Goal: Information Seeking & Learning: Learn about a topic

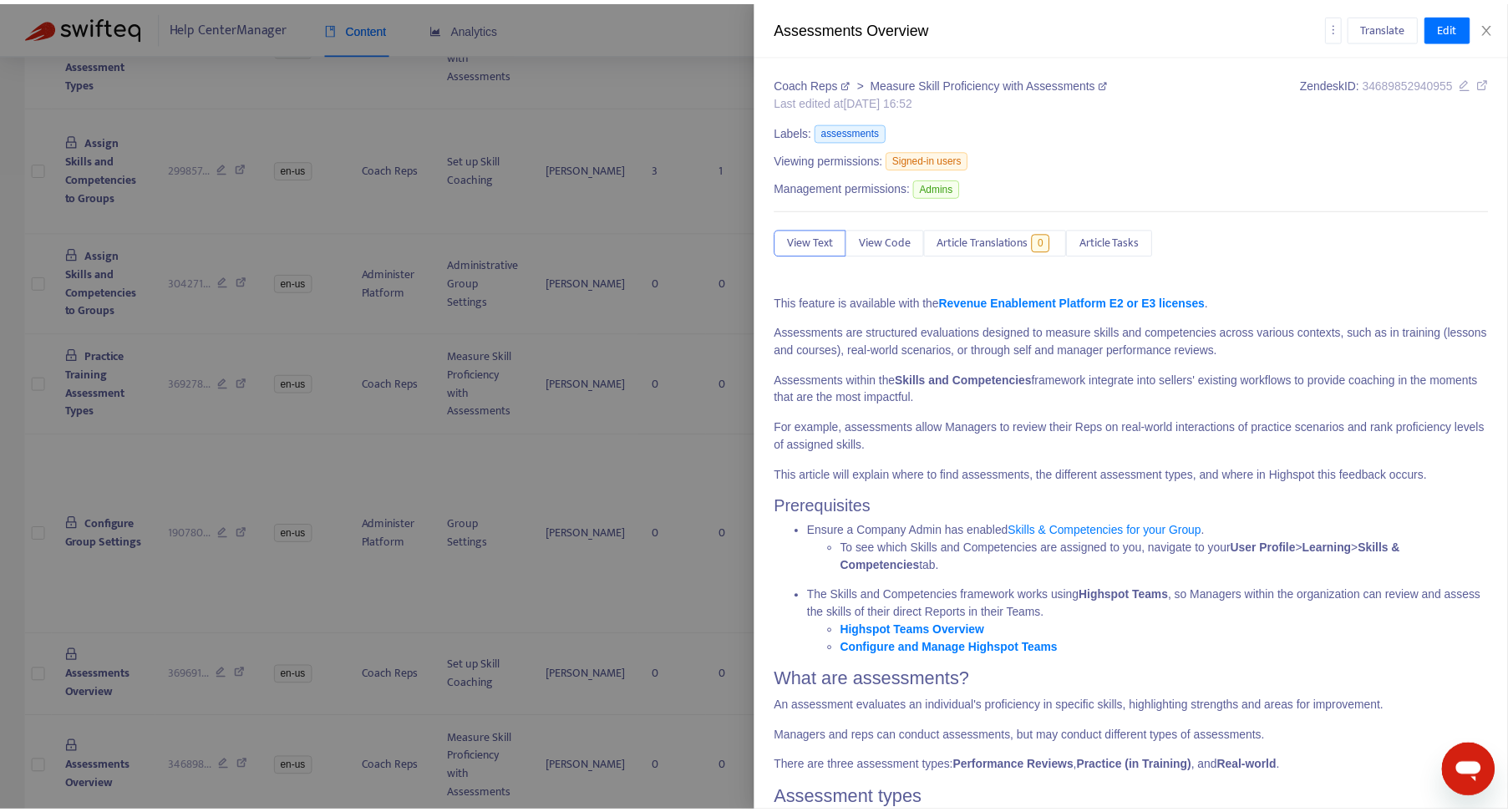
scroll to position [68, 0]
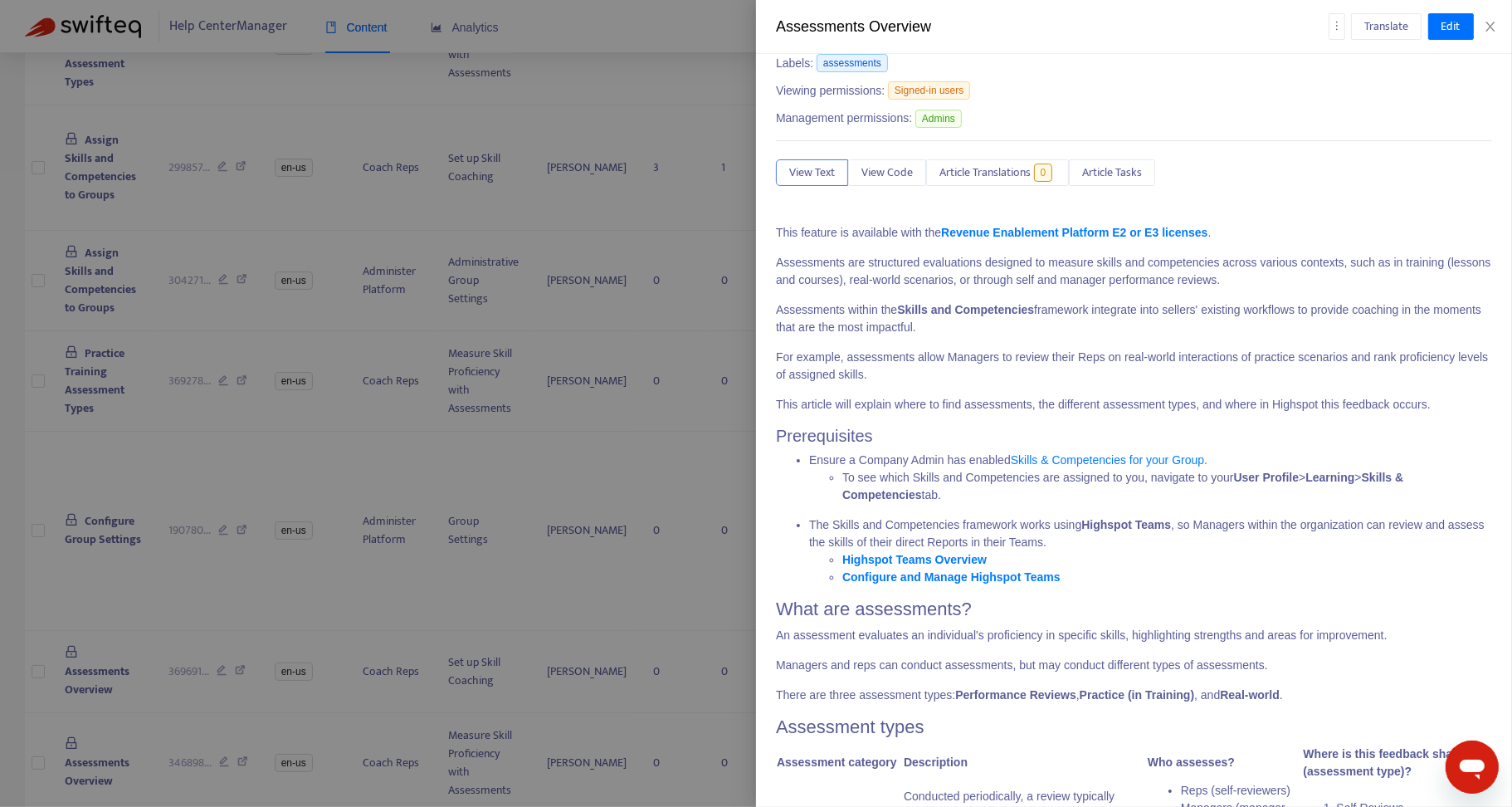
click at [617, 407] on div at bounding box center [756, 404] width 1512 height 807
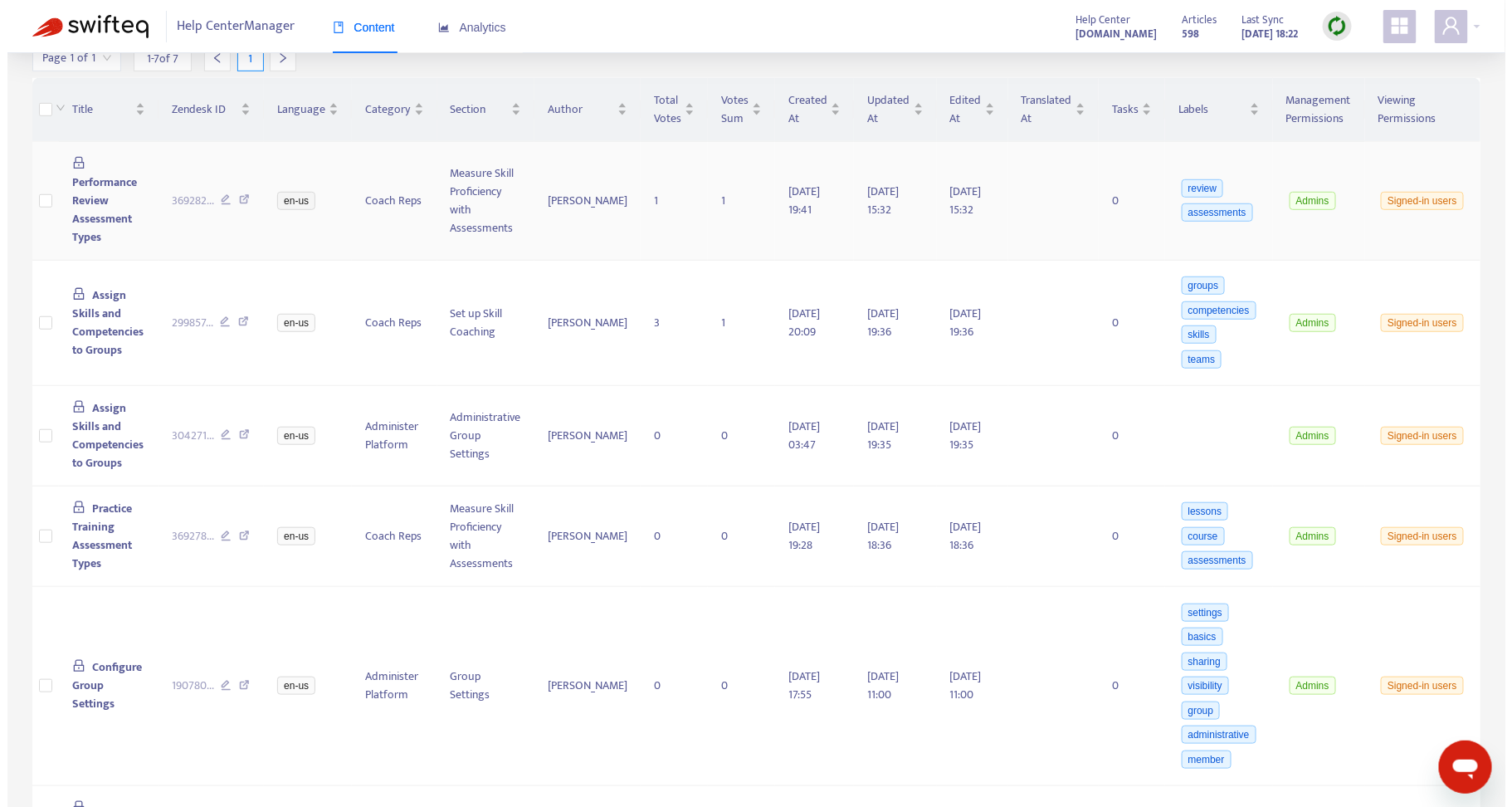
scroll to position [266, 0]
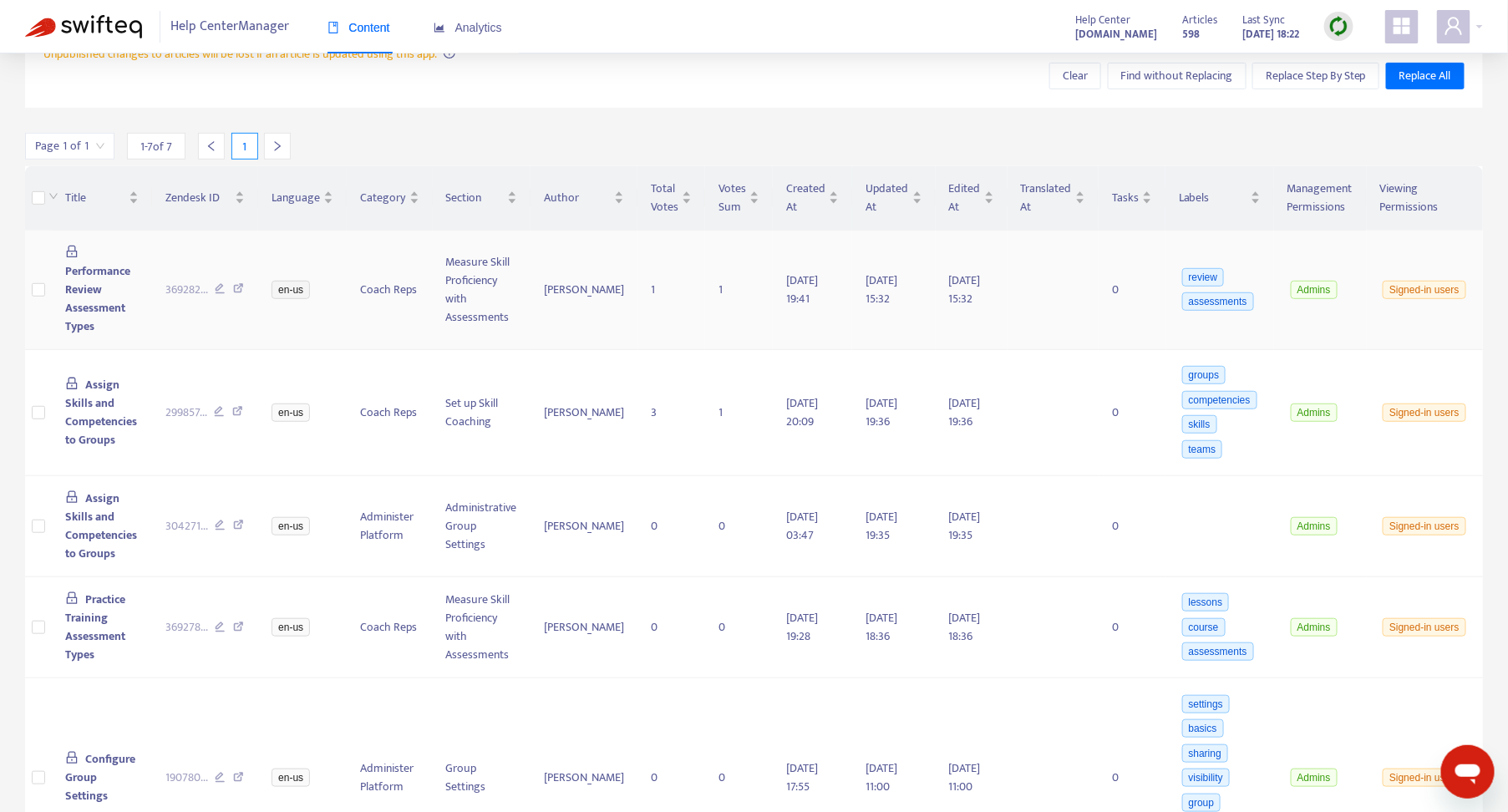
click at [157, 303] on td "369282 ..." at bounding box center [205, 291] width 106 height 120
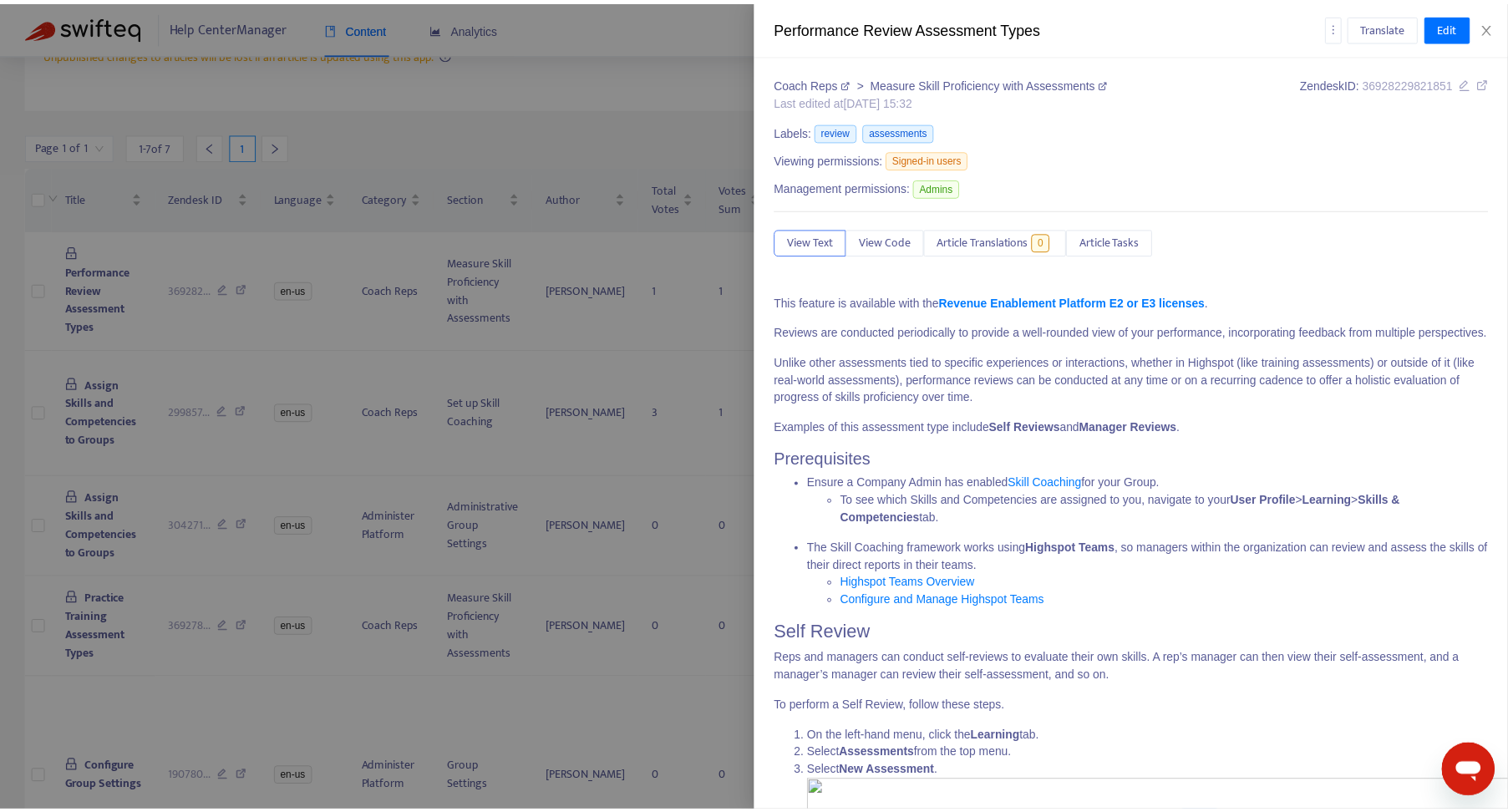
scroll to position [69, 0]
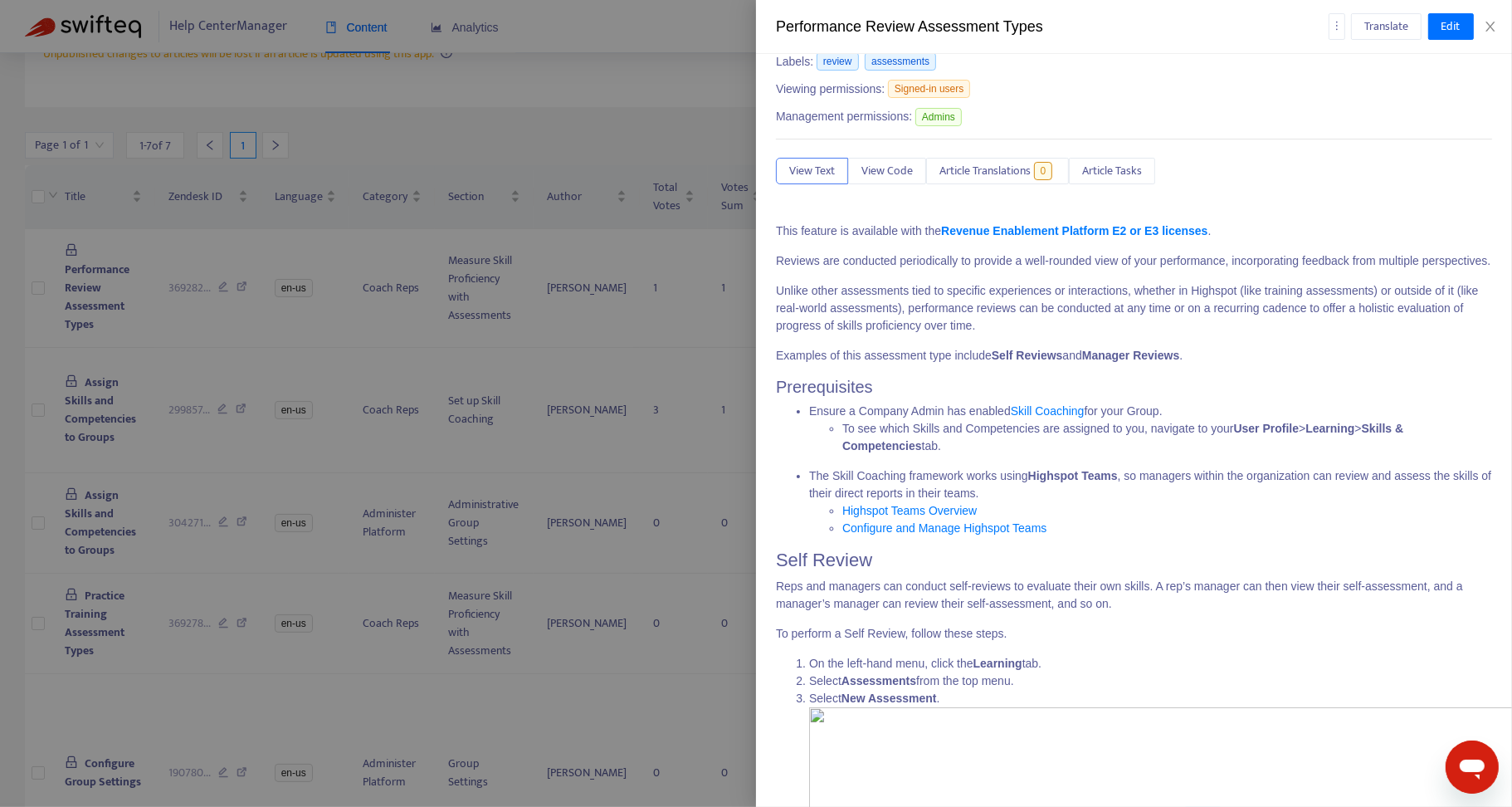
click at [263, 346] on div at bounding box center [756, 404] width 1512 height 807
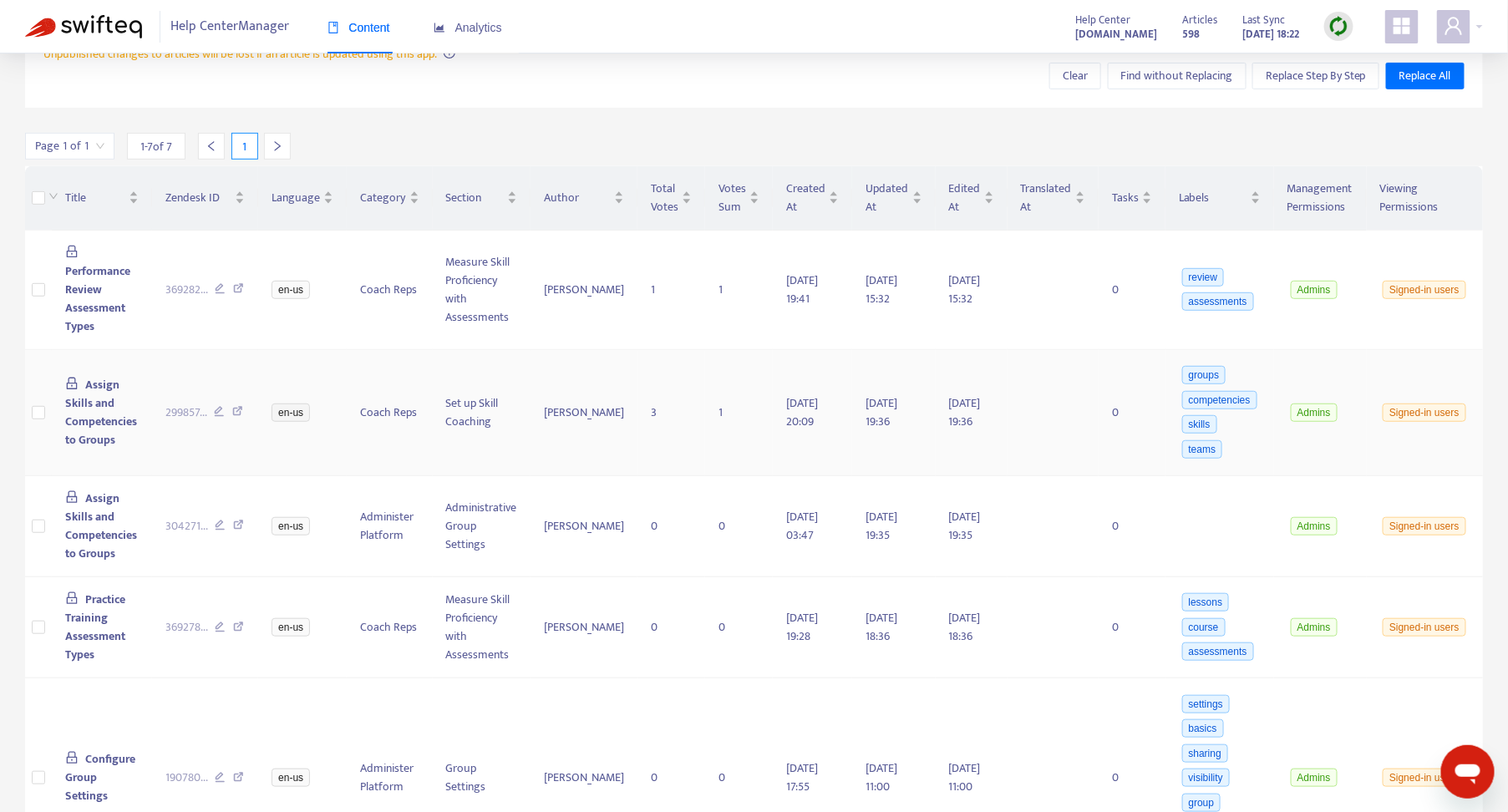
click at [320, 380] on td "en-us" at bounding box center [301, 413] width 88 height 126
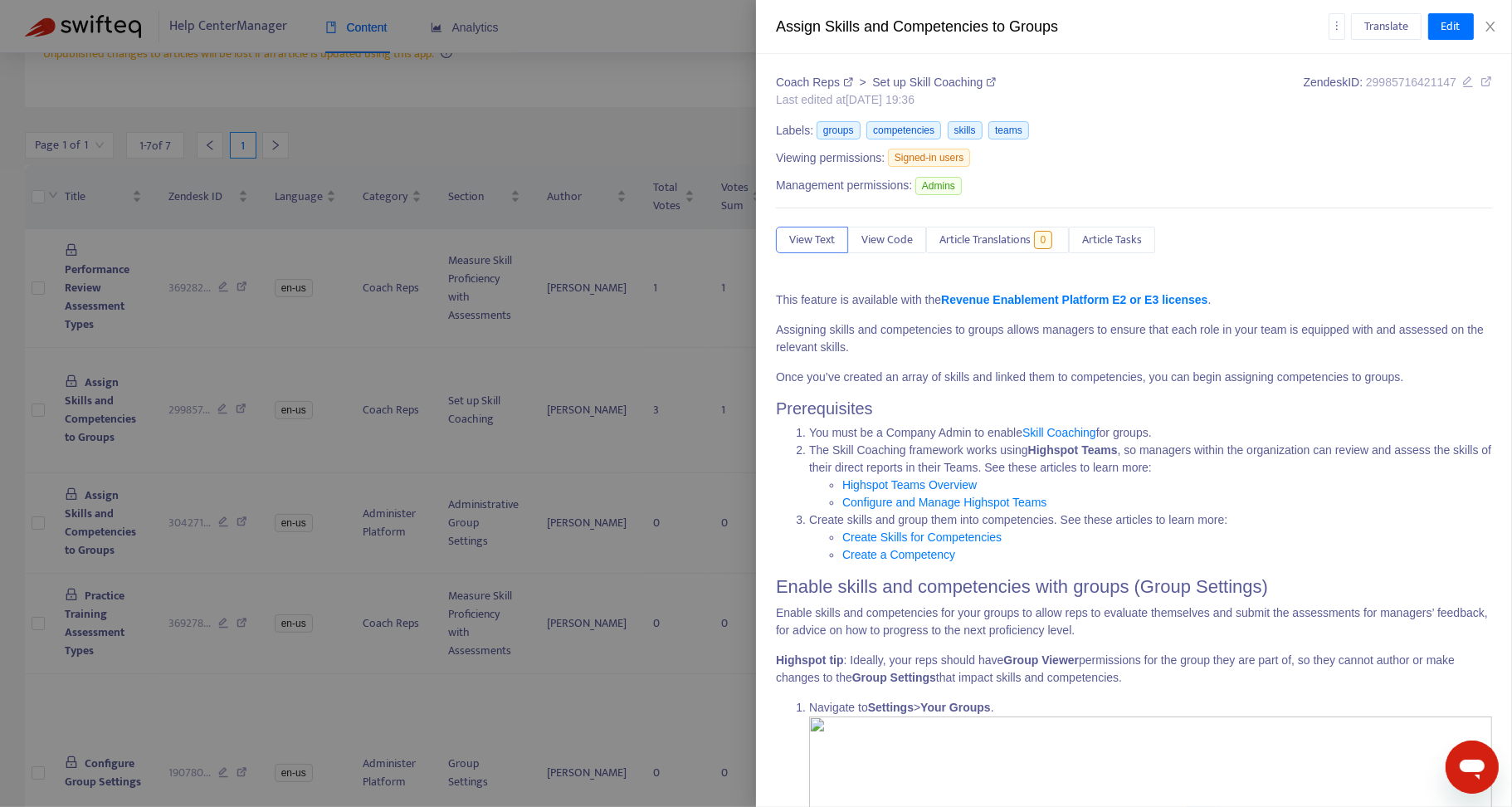
click at [366, 498] on div at bounding box center [756, 404] width 1512 height 807
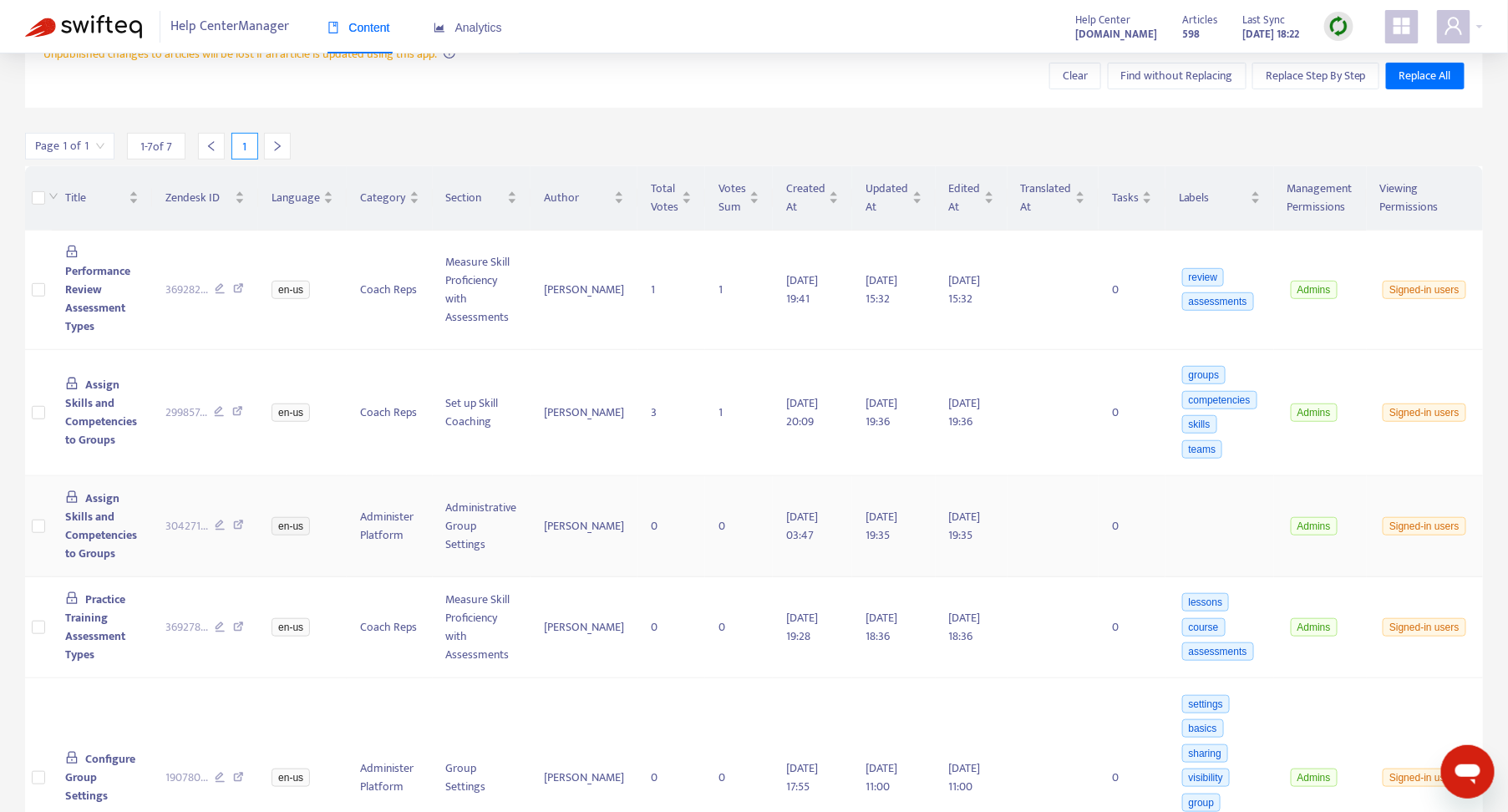
click at [347, 498] on td "en-us" at bounding box center [301, 527] width 88 height 101
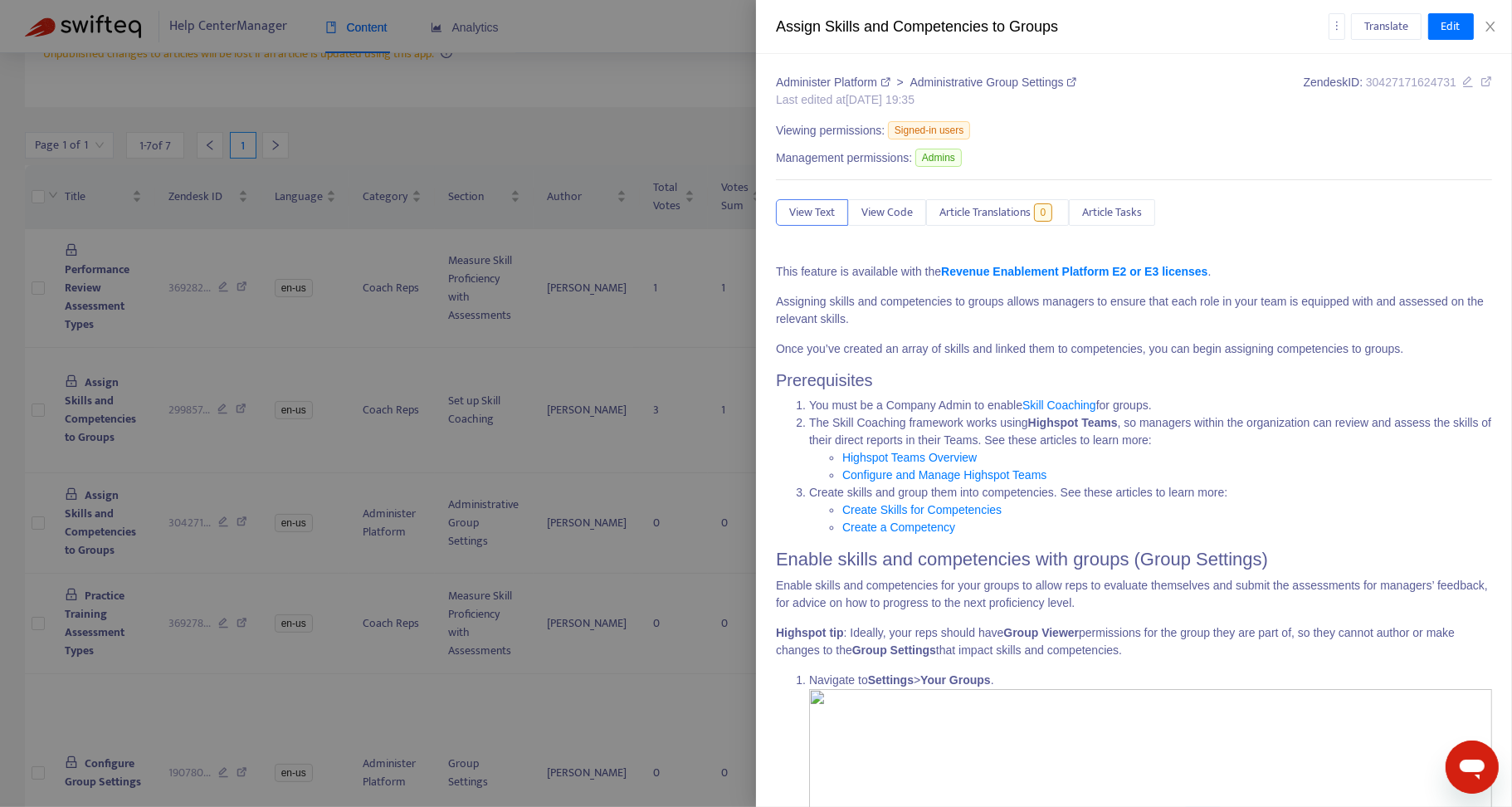
click at [370, 581] on div at bounding box center [756, 404] width 1512 height 807
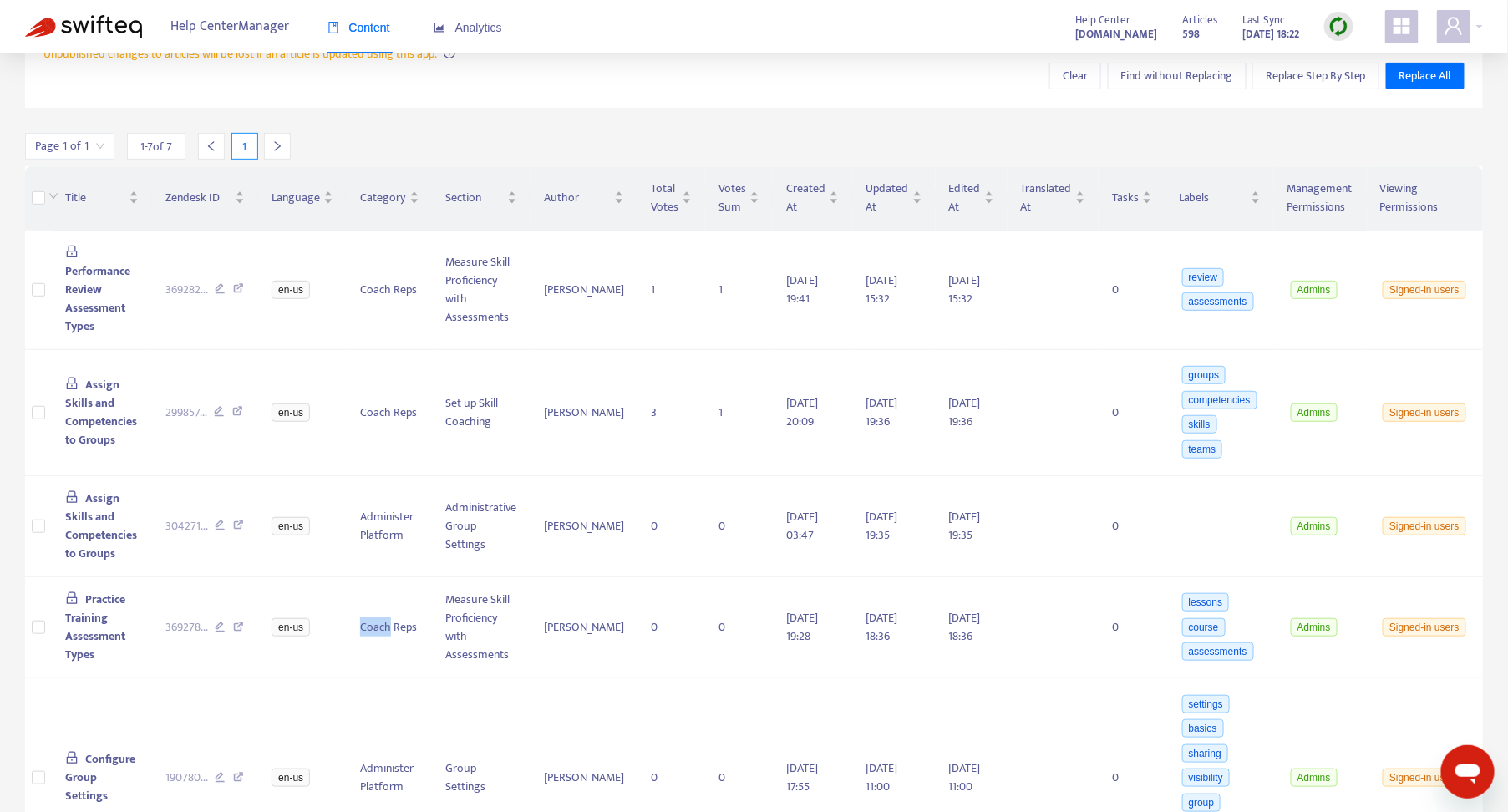
click at [373, 585] on td "Coach Reps" at bounding box center [390, 628] width 86 height 102
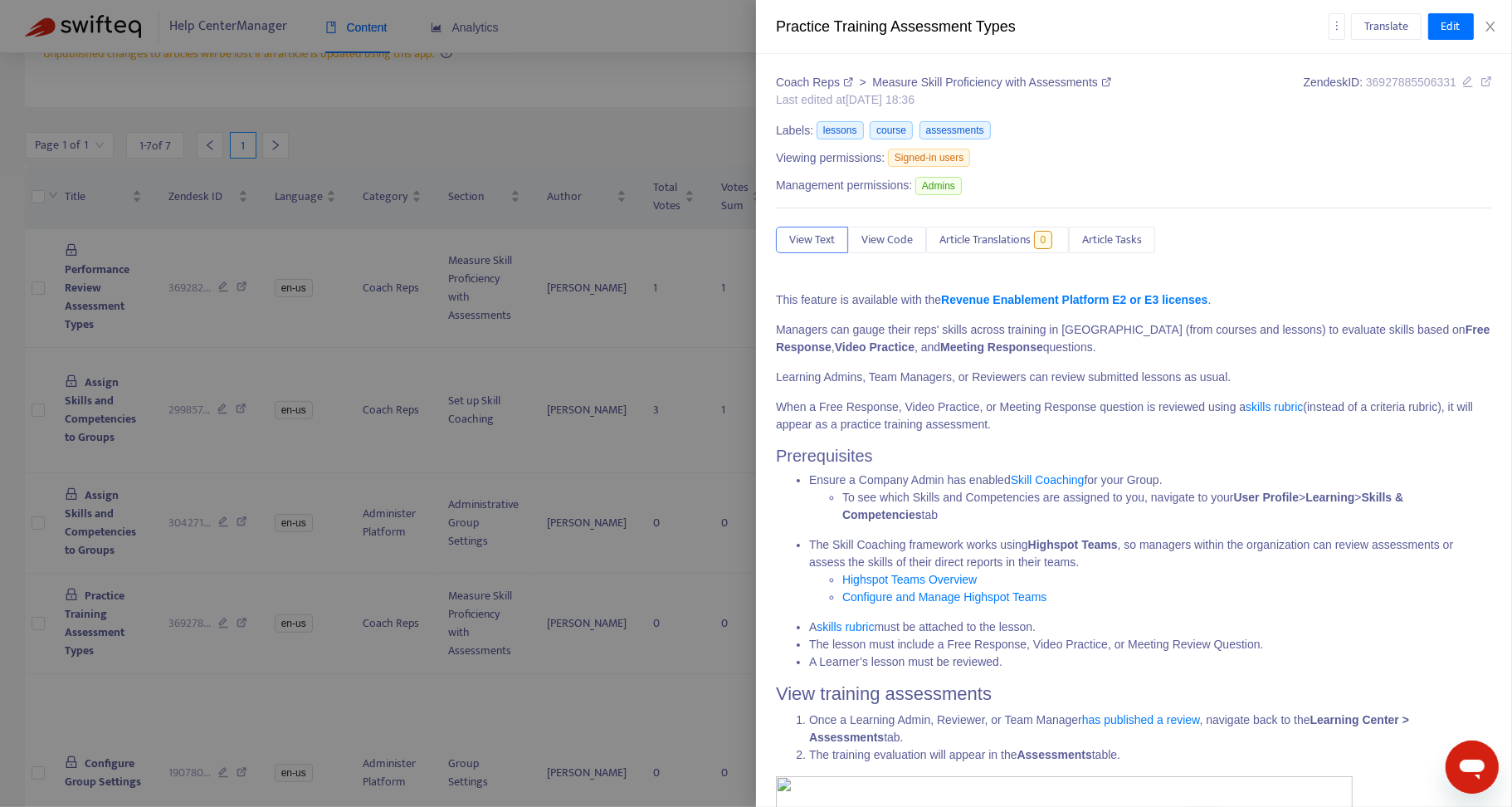
click at [316, 584] on div at bounding box center [756, 404] width 1512 height 807
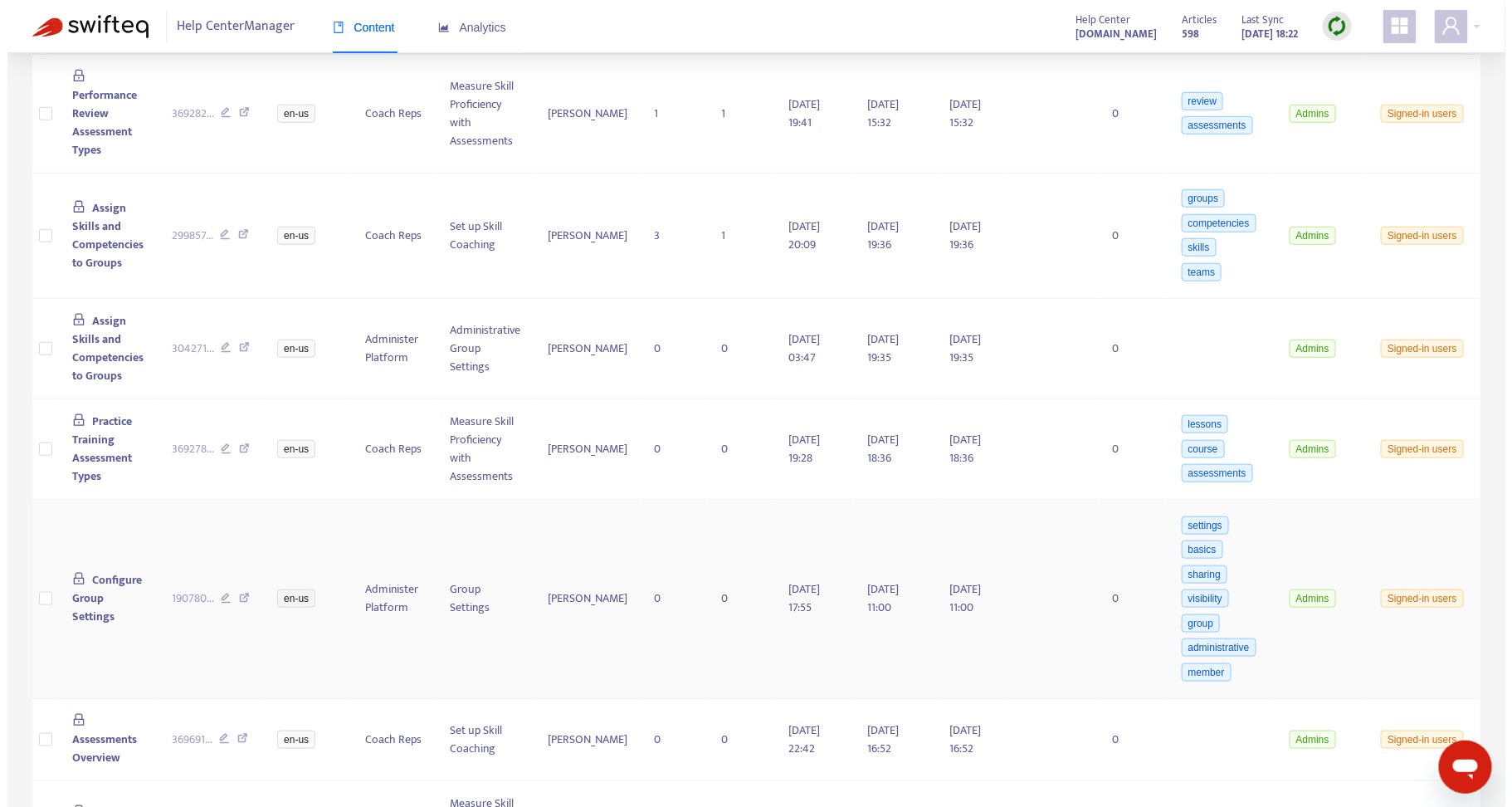
scroll to position [455, 0]
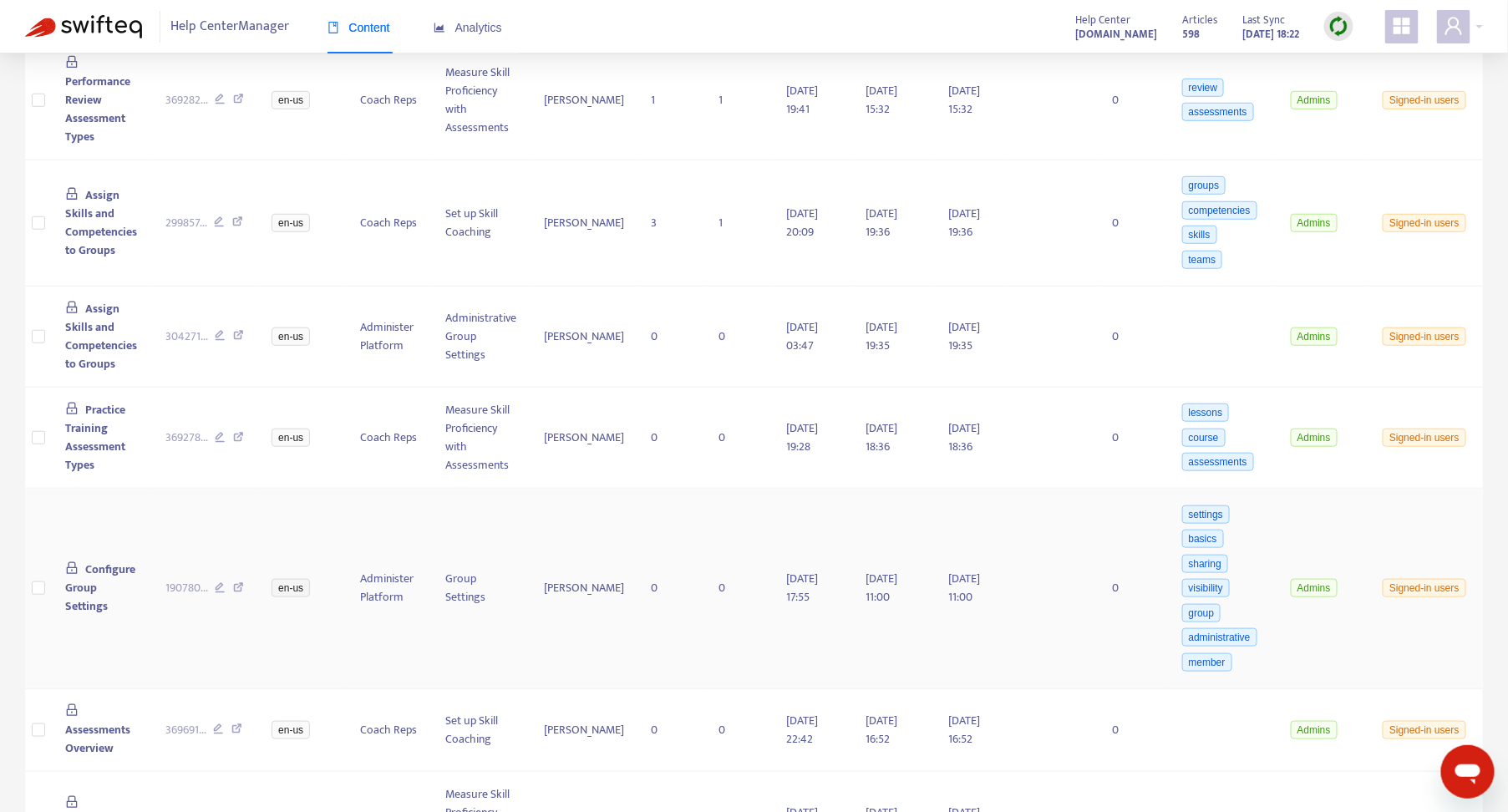
click at [347, 567] on td "en-us" at bounding box center [301, 589] width 88 height 201
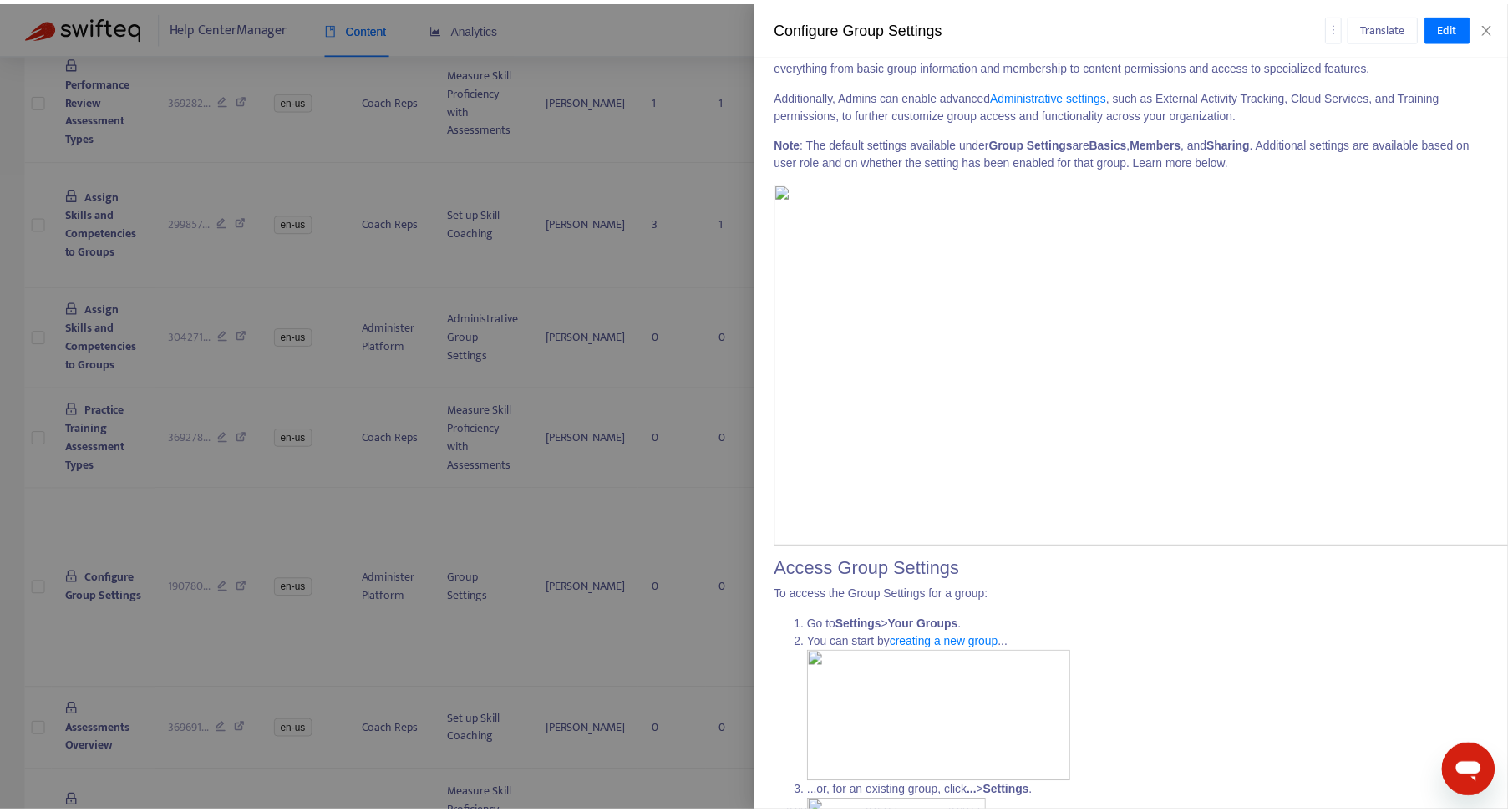
scroll to position [0, 0]
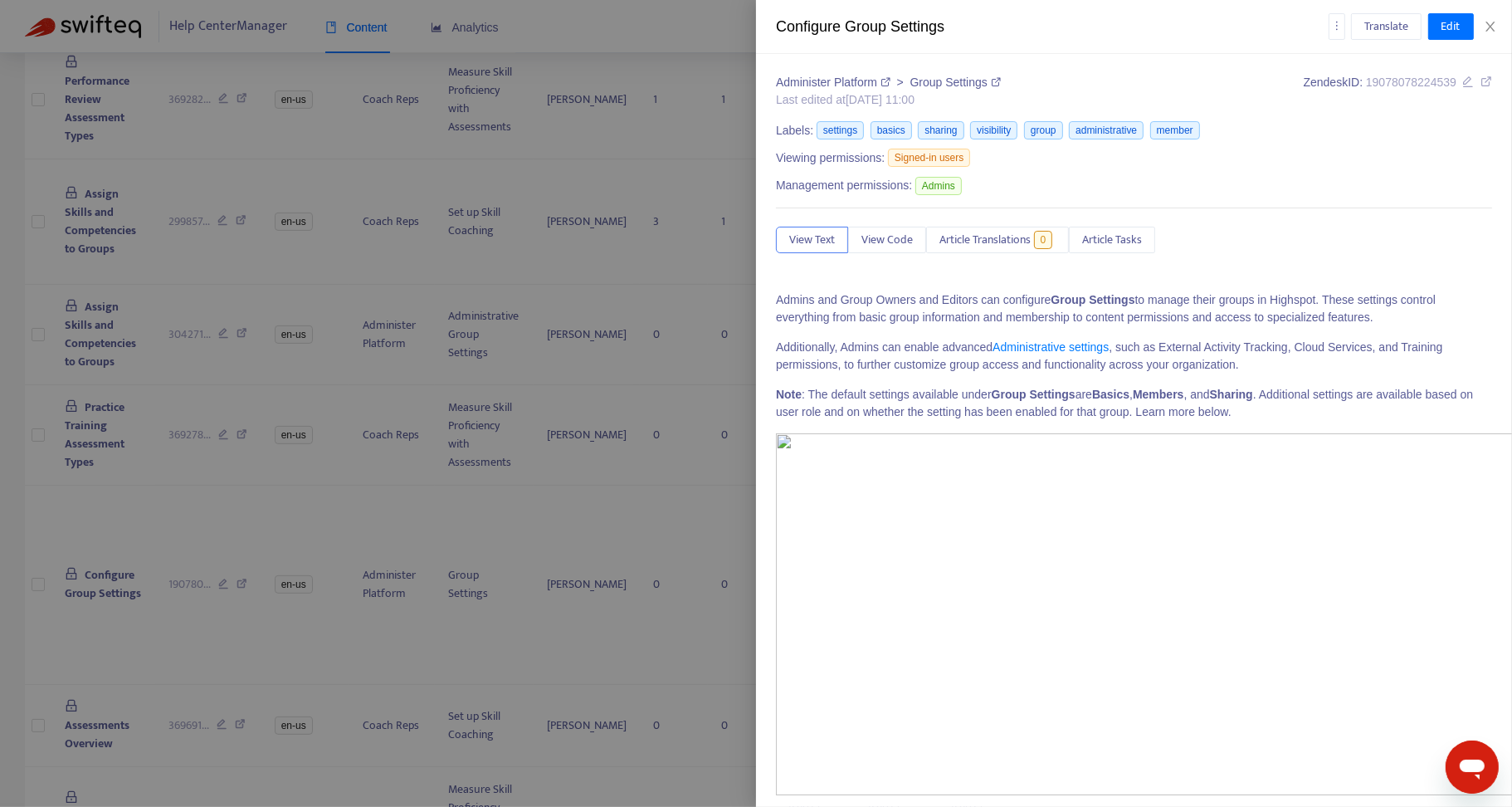
click at [1463, 85] on icon at bounding box center [1469, 81] width 11 height 11
click at [297, 598] on div at bounding box center [756, 404] width 1512 height 807
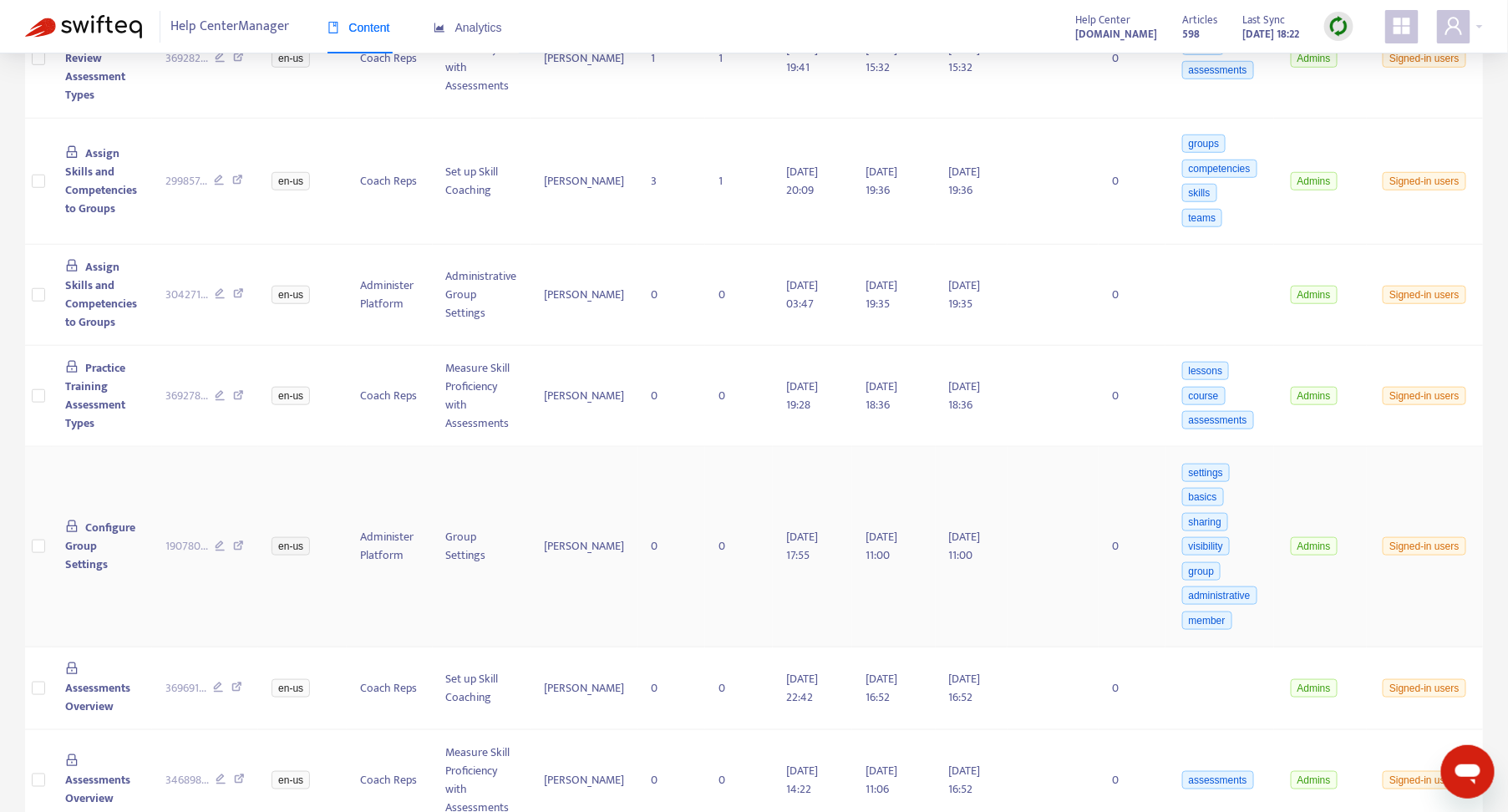
scroll to position [512, 0]
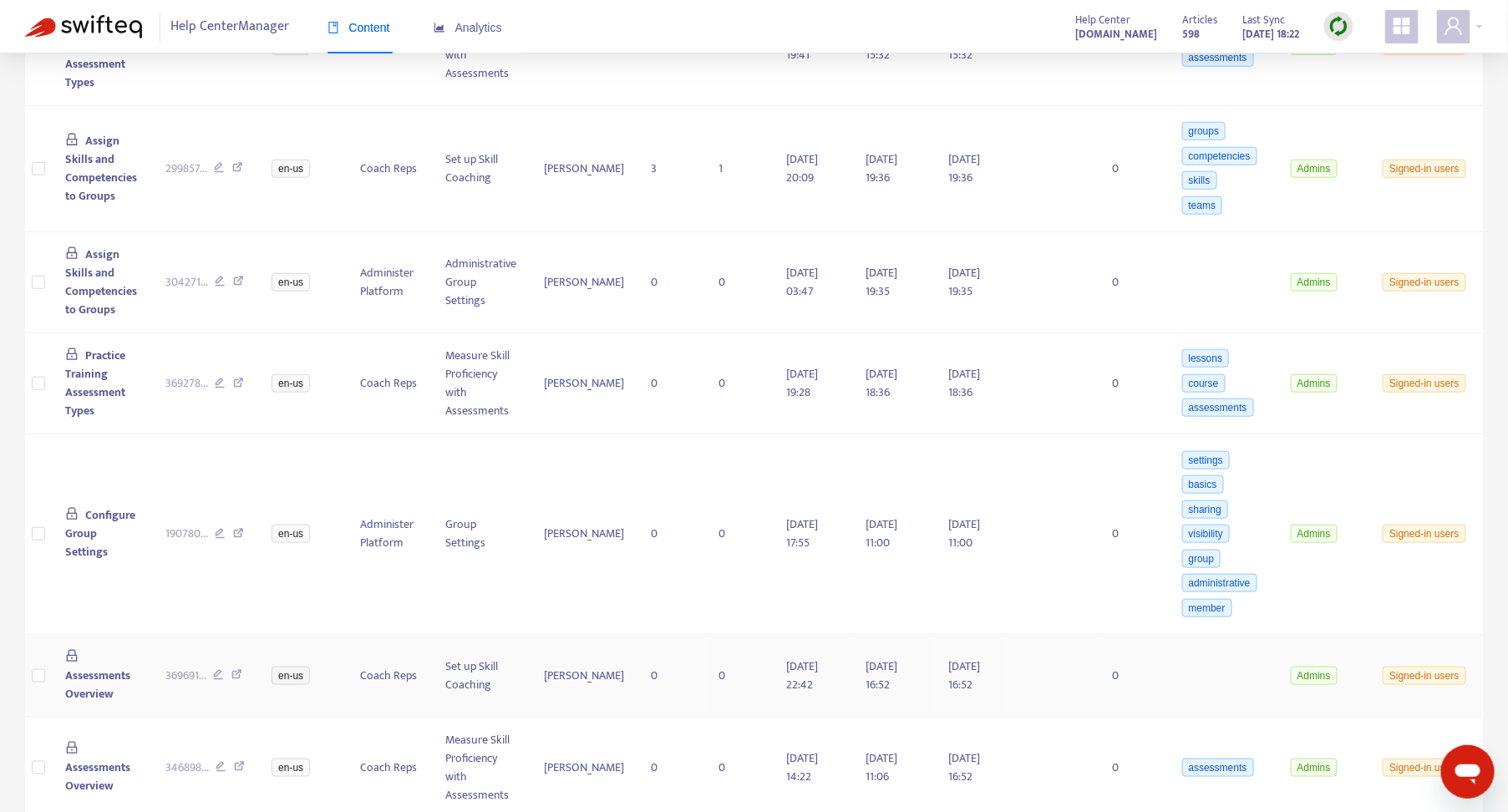
click at [330, 687] on td "en-us" at bounding box center [301, 676] width 88 height 83
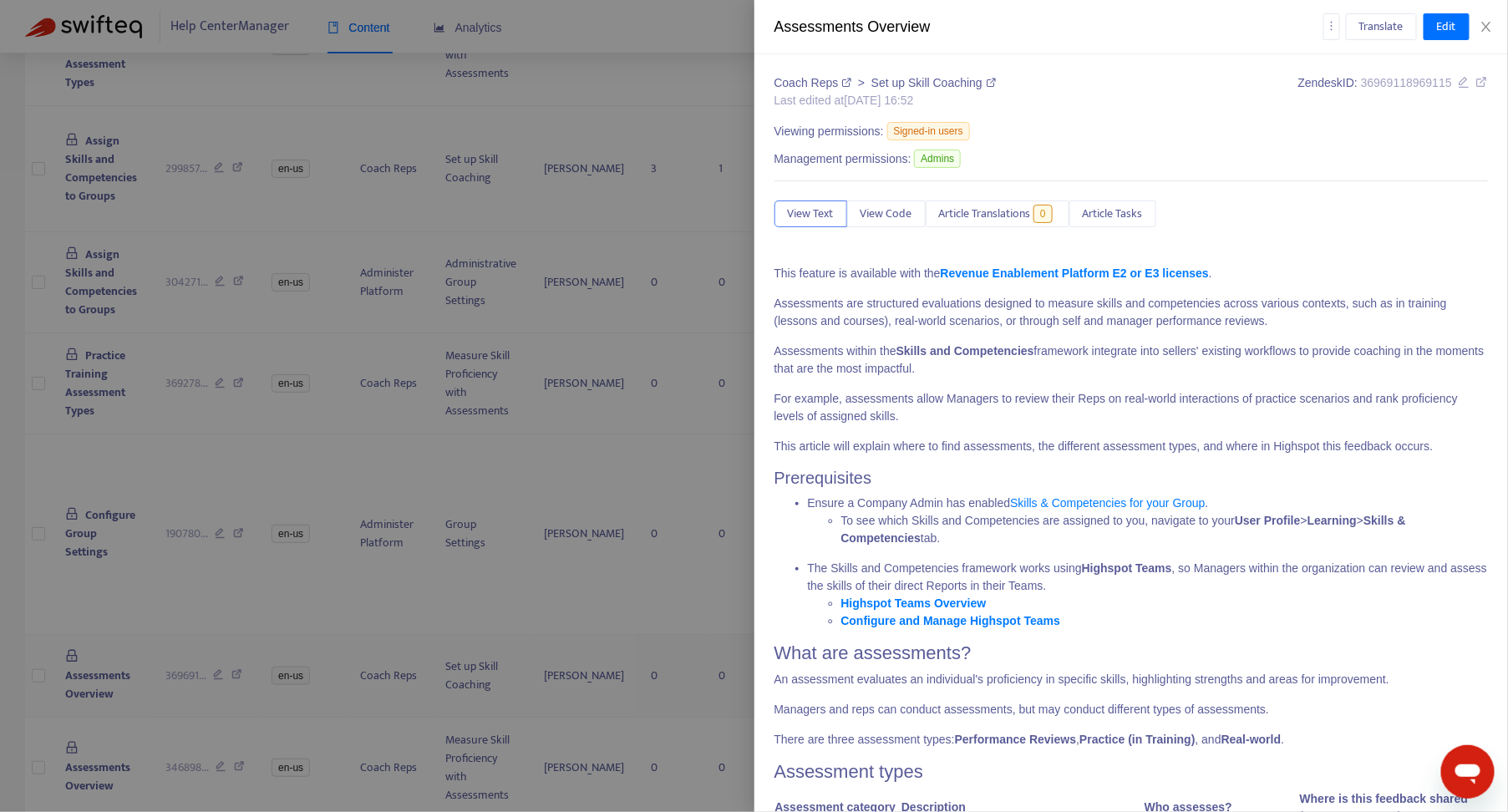
click at [333, 675] on body "**********" at bounding box center [754, 156] width 1508 height 1337
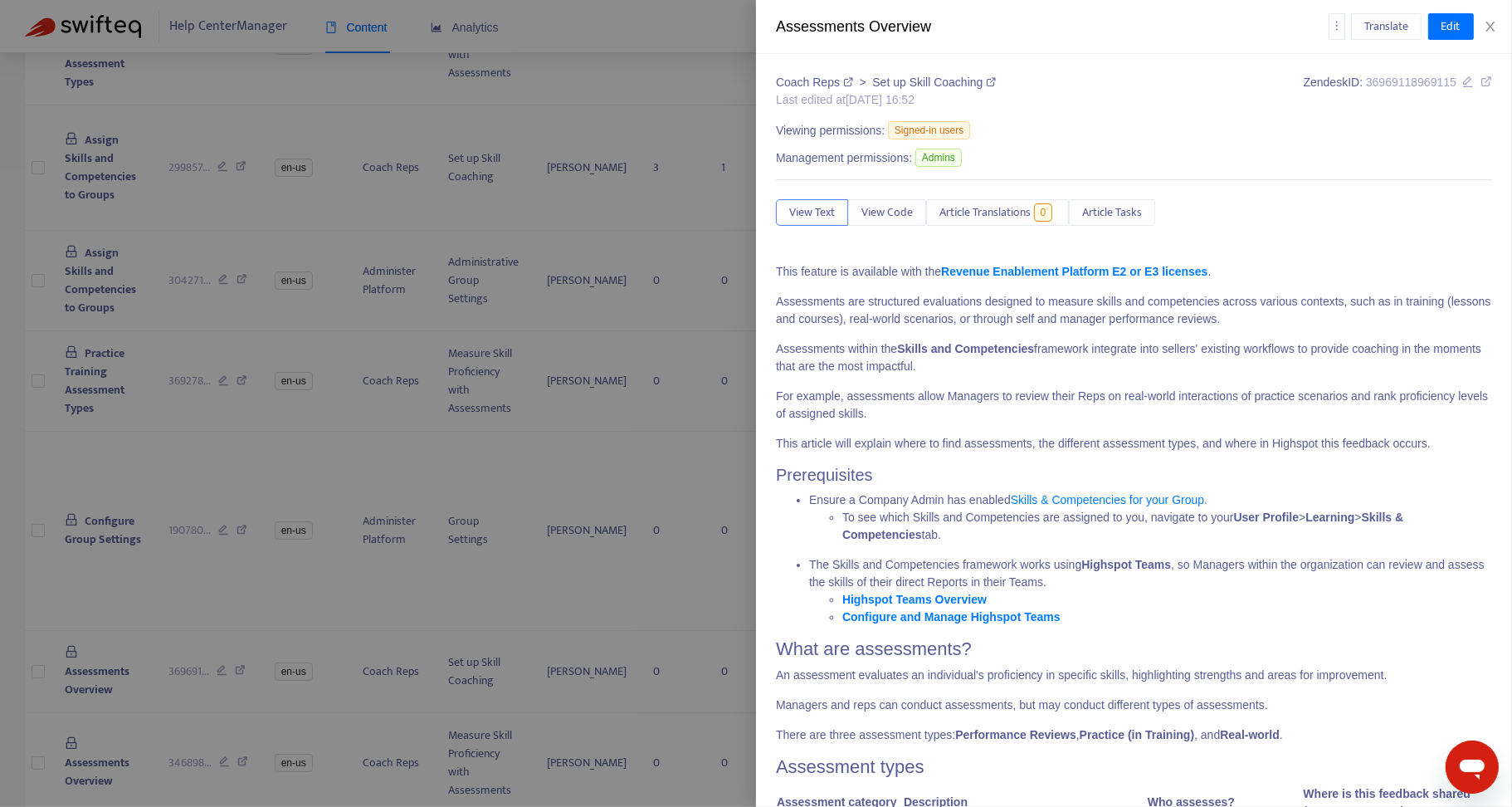
click at [217, 675] on div at bounding box center [756, 404] width 1512 height 807
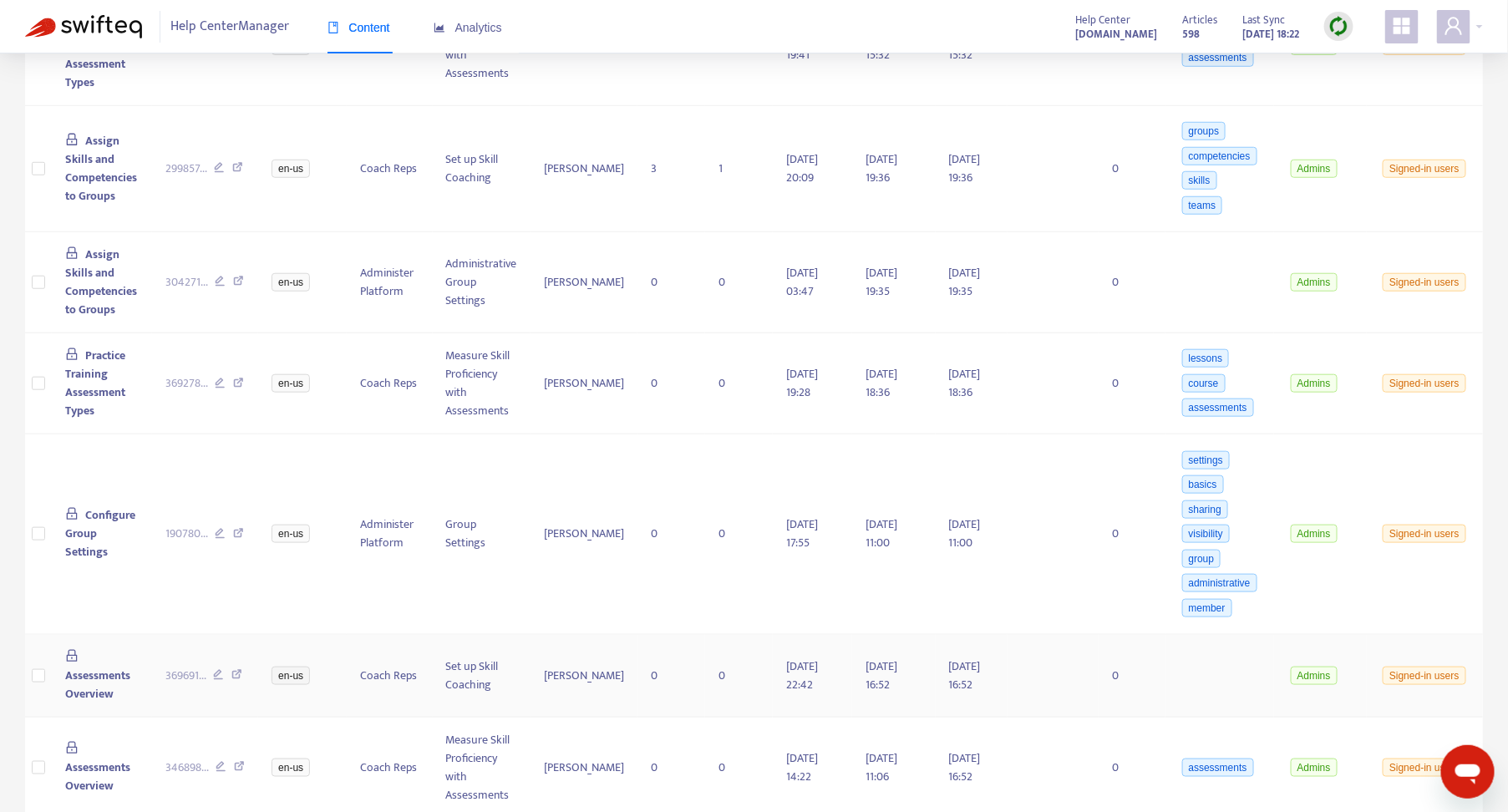
click at [238, 669] on icon at bounding box center [236, 677] width 10 height 15
